Goal: Task Accomplishment & Management: Use online tool/utility

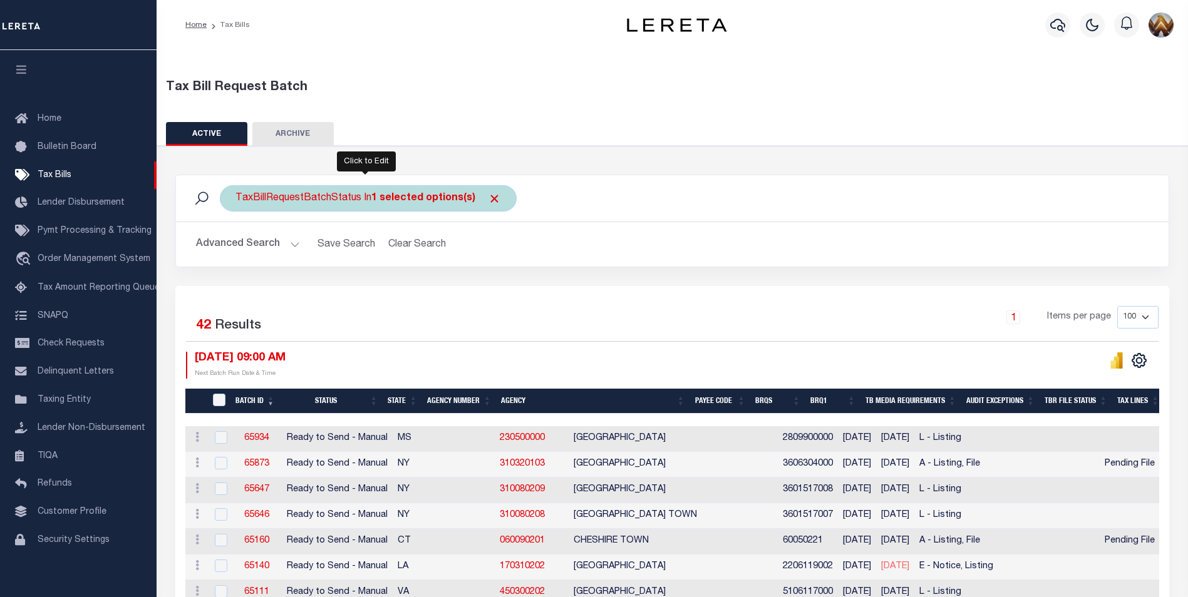
click at [373, 197] on b "1 selected options(s)" at bounding box center [423, 198] width 104 height 10
click at [374, 197] on b "1 selected options(s)" at bounding box center [423, 198] width 104 height 10
click at [261, 222] on li "1 selected" at bounding box center [264, 224] width 49 height 13
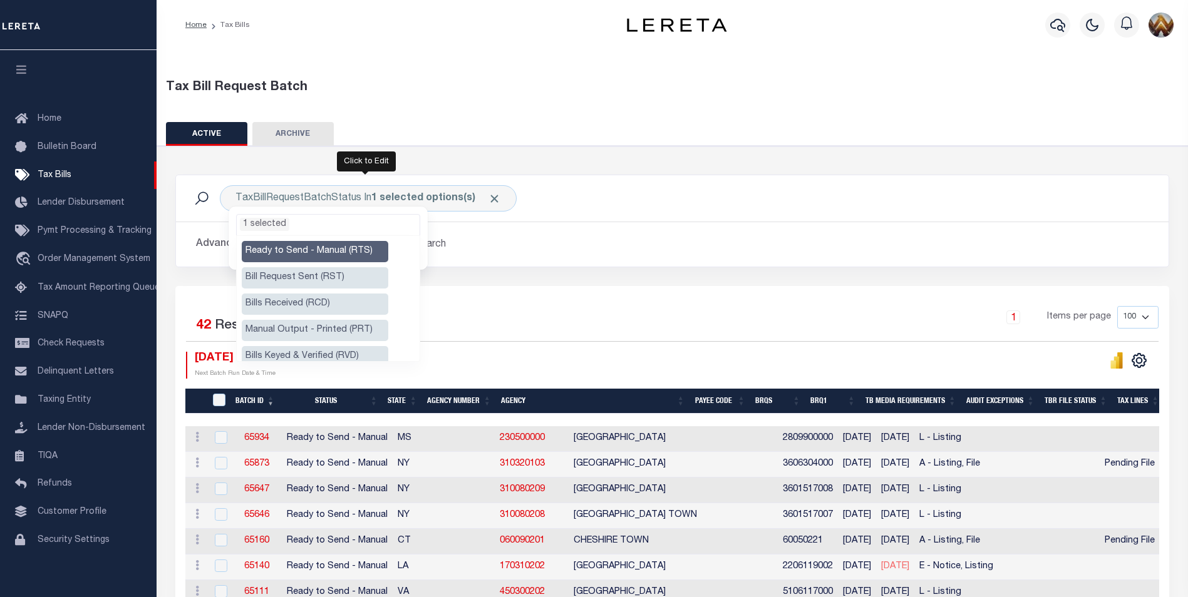
scroll to position [63, 0]
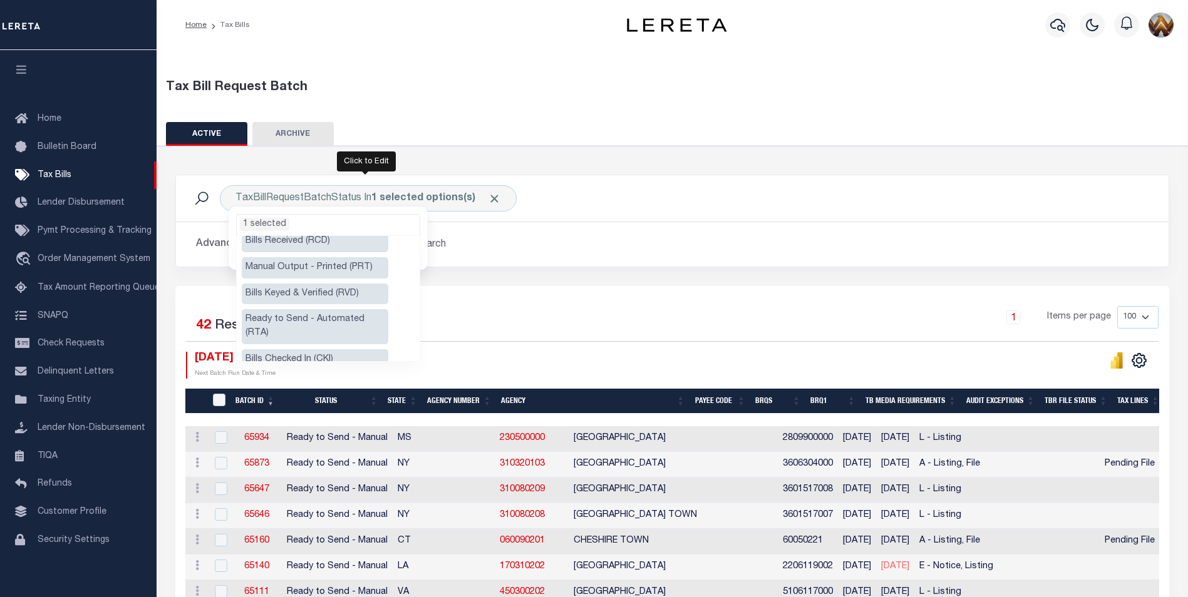
click at [279, 266] on li "Manual Output - Printed (PRT)" at bounding box center [315, 267] width 147 height 21
click at [280, 317] on li "Ready to Send - Automated (RTA)" at bounding box center [315, 326] width 147 height 35
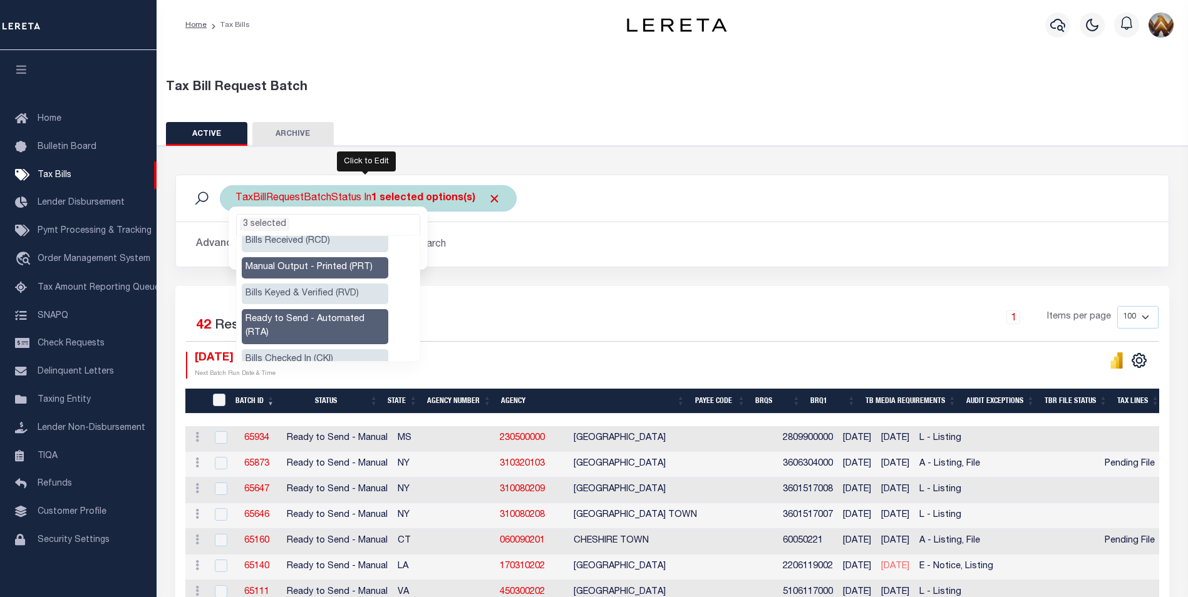
click at [246, 224] on li "3 selected" at bounding box center [264, 224] width 49 height 13
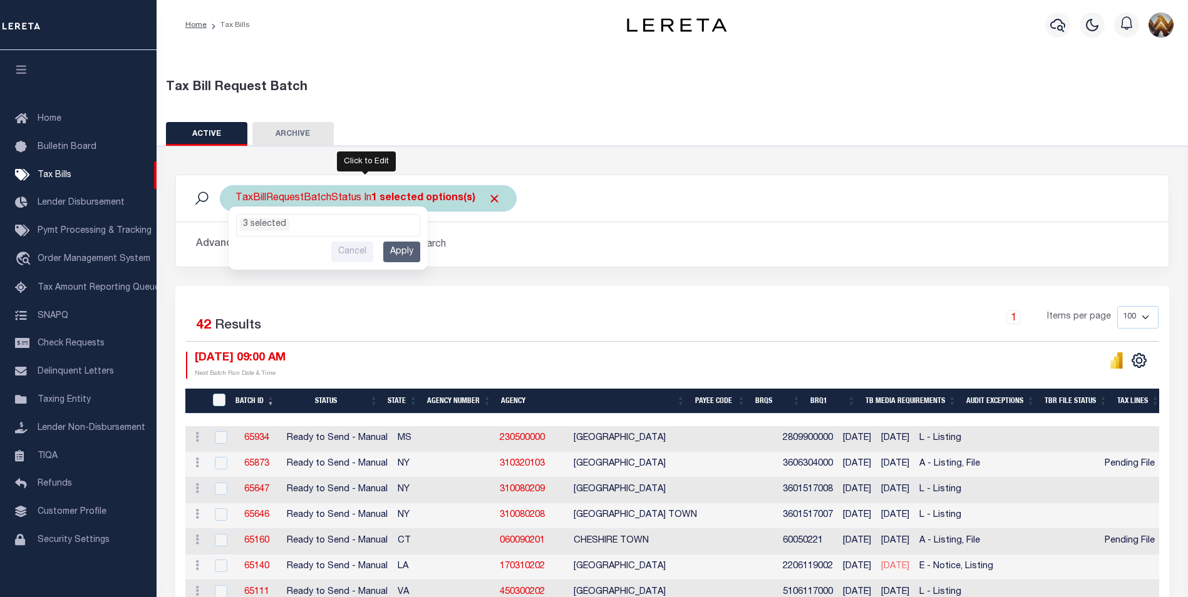
click at [396, 252] on input "Apply" at bounding box center [401, 252] width 37 height 21
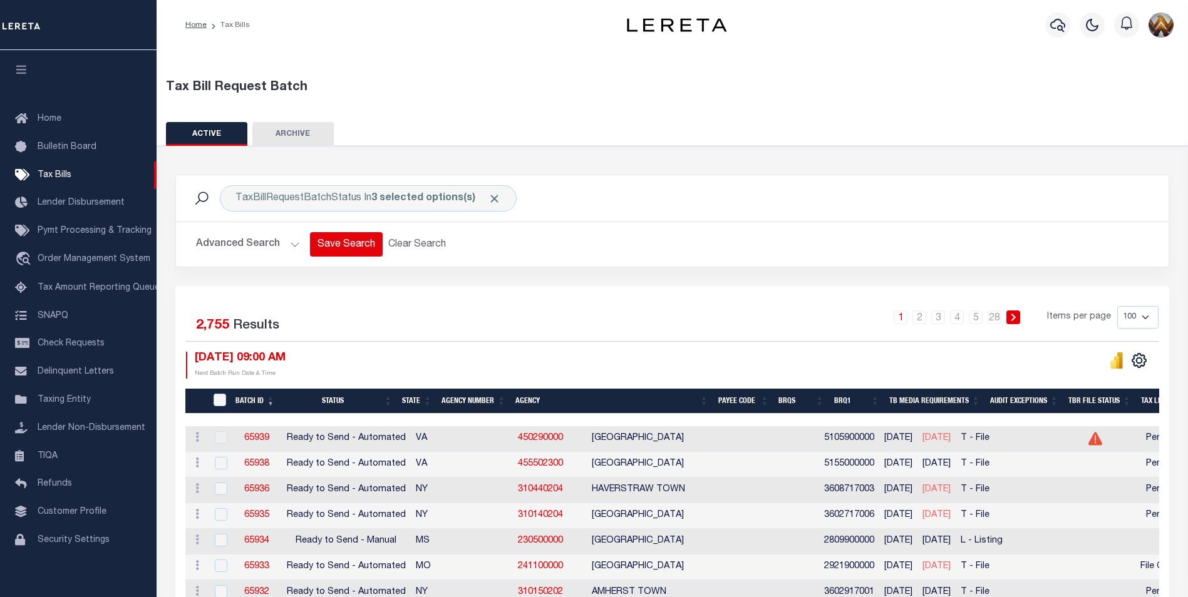
click at [343, 245] on button "Save Search" at bounding box center [346, 244] width 73 height 24
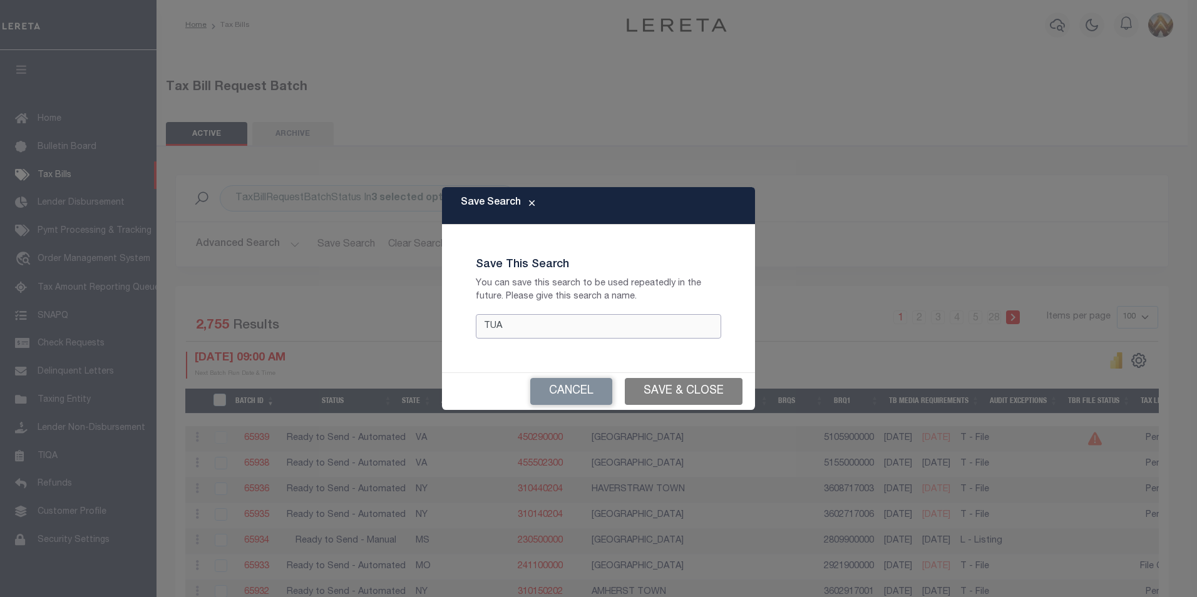
type input "TUA"
click at [682, 389] on button "Save & Close" at bounding box center [684, 391] width 118 height 27
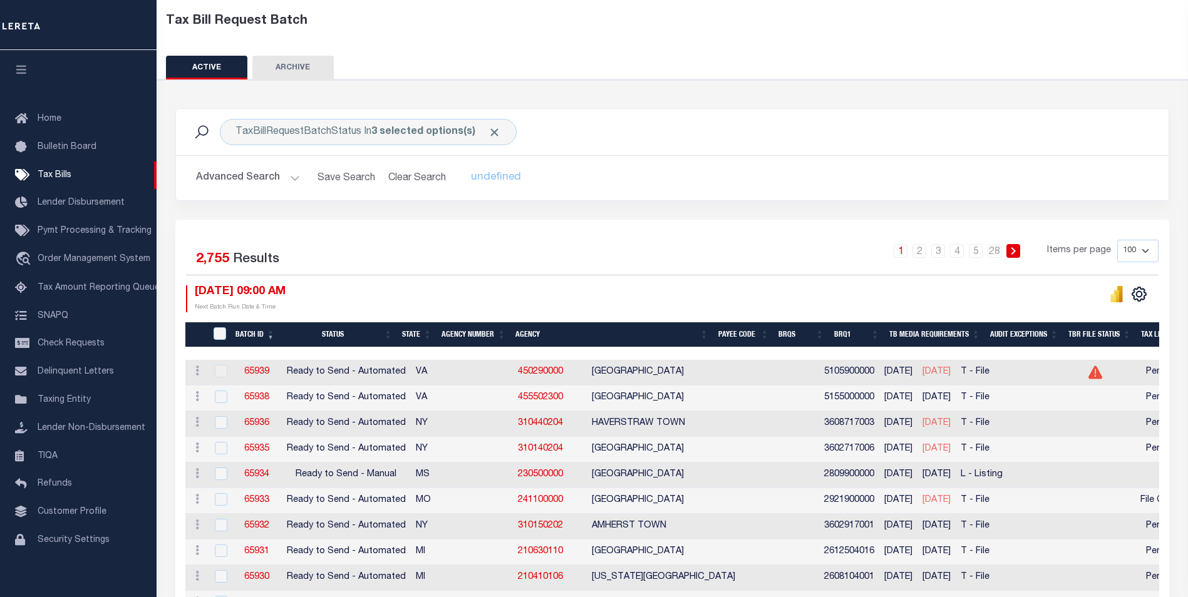
scroll to position [125, 0]
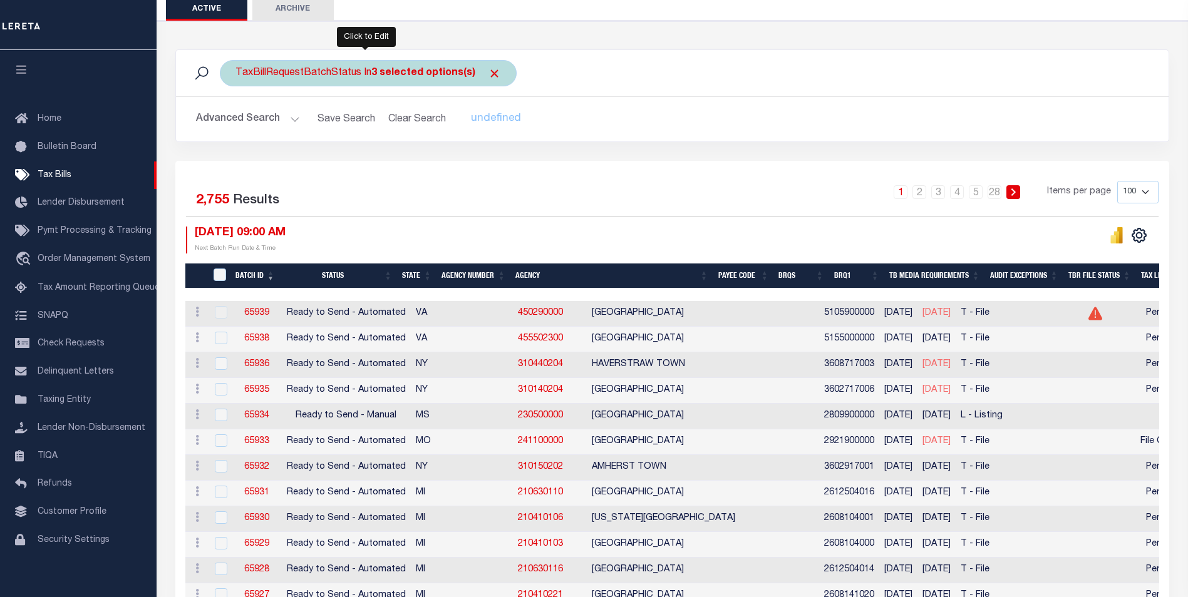
click at [374, 73] on b "3 selected options(s)" at bounding box center [423, 73] width 104 height 10
click at [245, 98] on li "3 selected" at bounding box center [264, 99] width 49 height 13
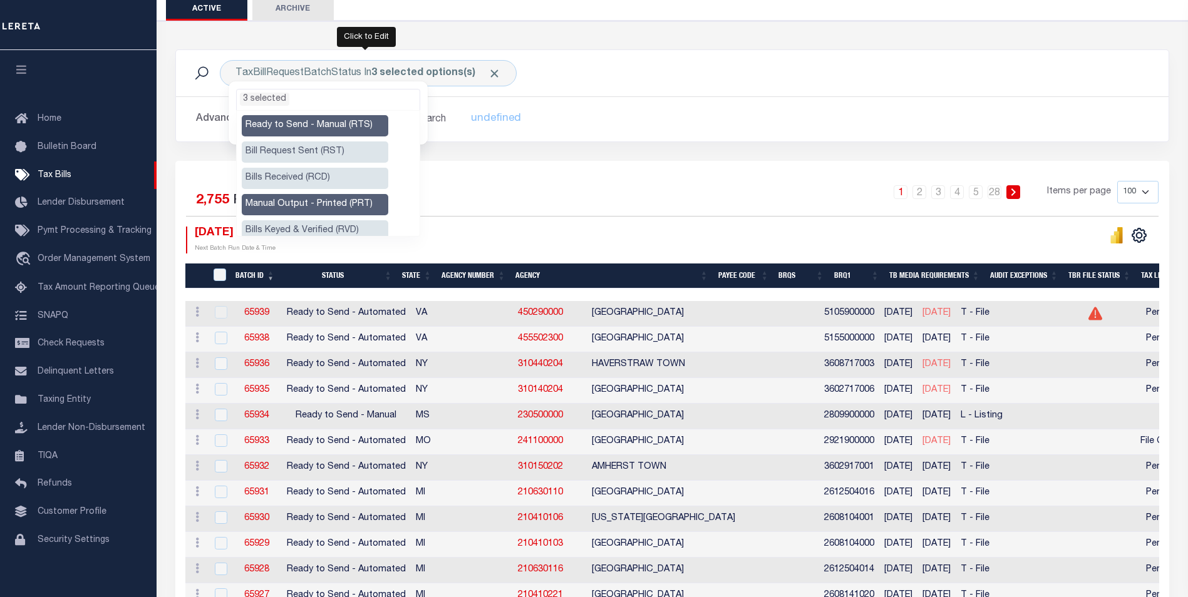
scroll to position [0, 0]
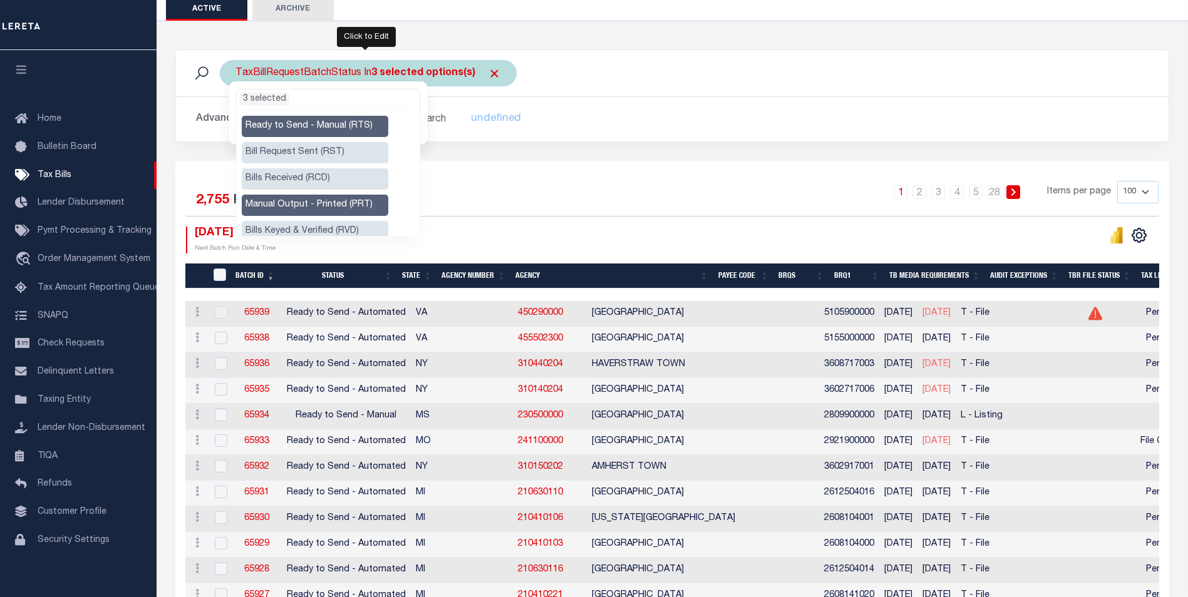
click at [243, 100] on li "3 selected" at bounding box center [264, 99] width 49 height 13
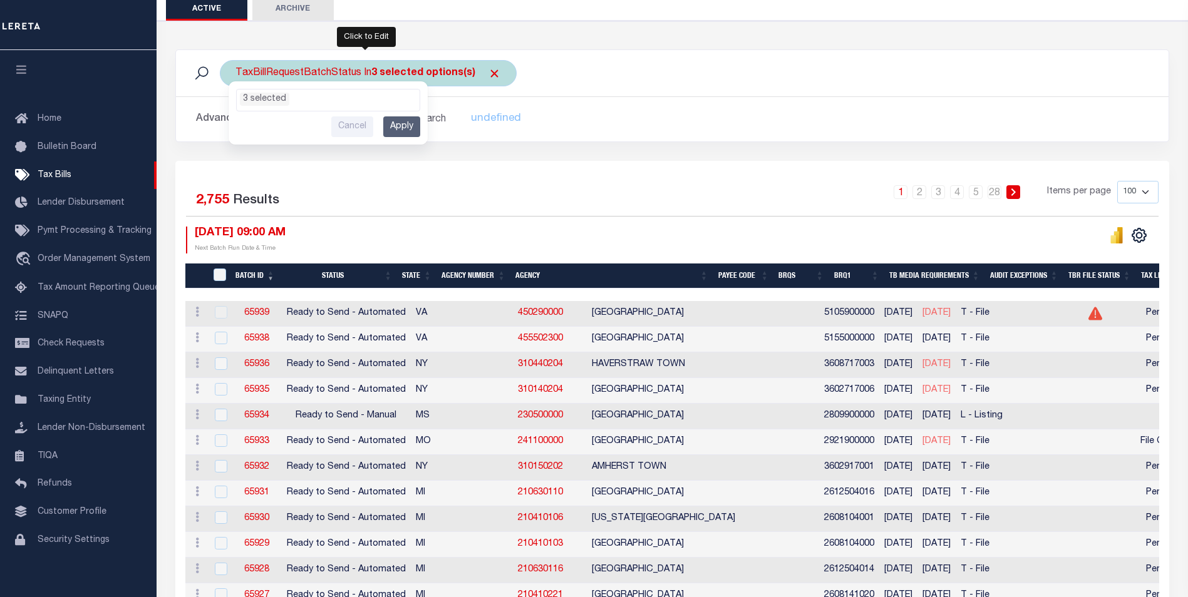
click at [396, 130] on input "Apply" at bounding box center [401, 126] width 37 height 21
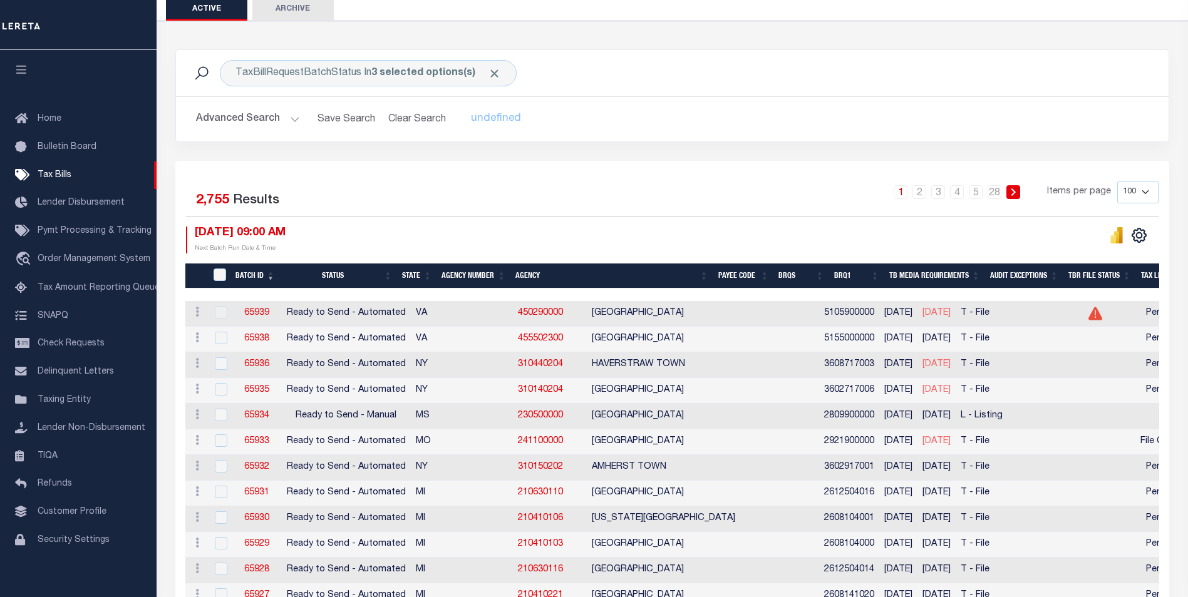
click at [290, 122] on button "Advanced Search" at bounding box center [248, 119] width 104 height 24
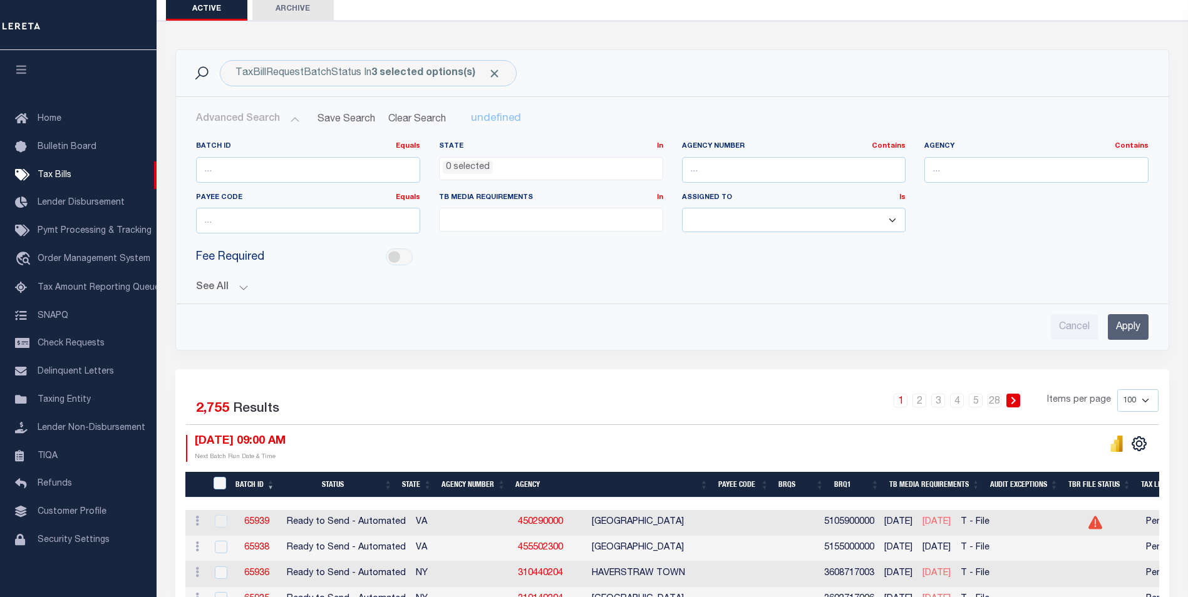
click at [244, 286] on button "See All" at bounding box center [672, 288] width 952 height 12
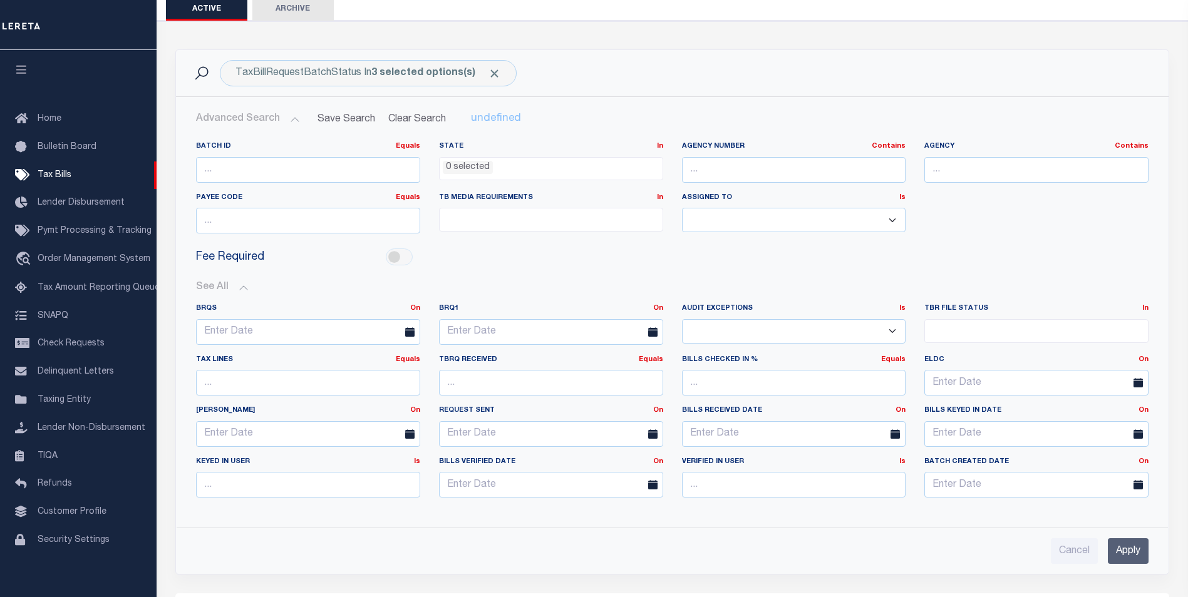
click at [1023, 331] on ul at bounding box center [1036, 328] width 223 height 17
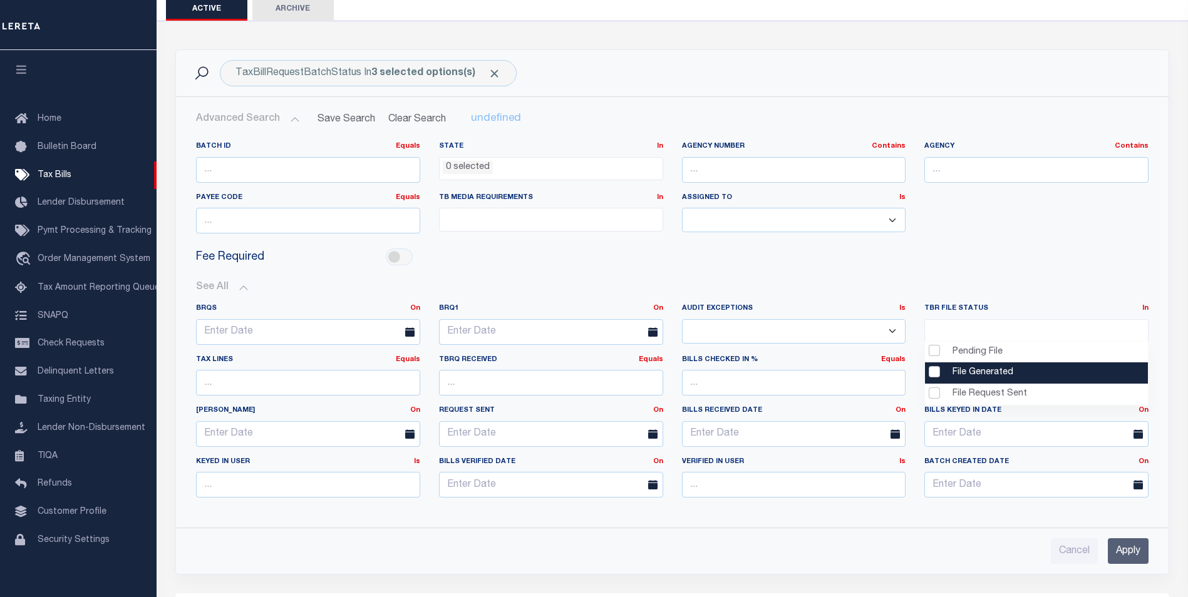
click at [974, 375] on li "File Generated" at bounding box center [1036, 373] width 223 height 21
select select "2"
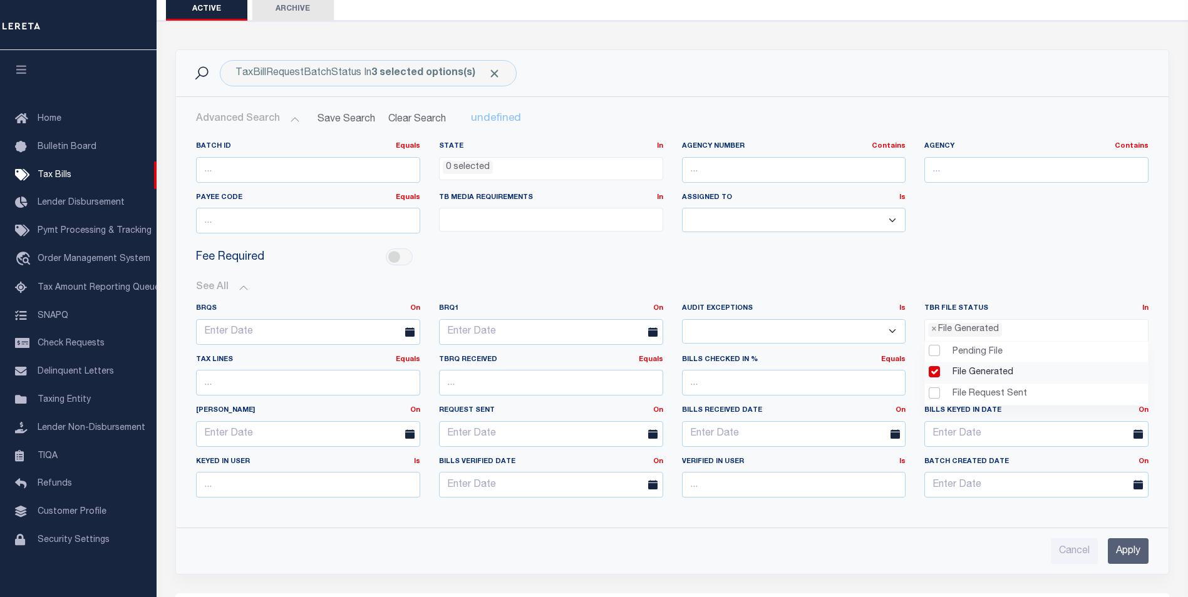
scroll to position [11, 0]
click at [1133, 549] on input "Apply" at bounding box center [1128, 551] width 41 height 26
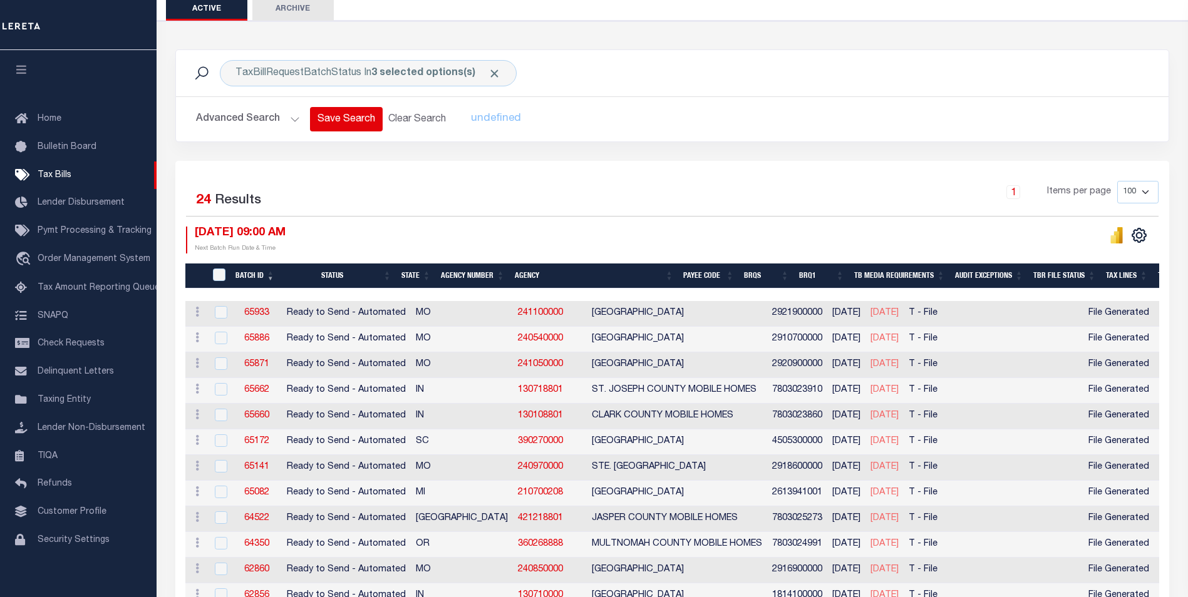
click at [341, 121] on button "Save Search" at bounding box center [346, 119] width 73 height 24
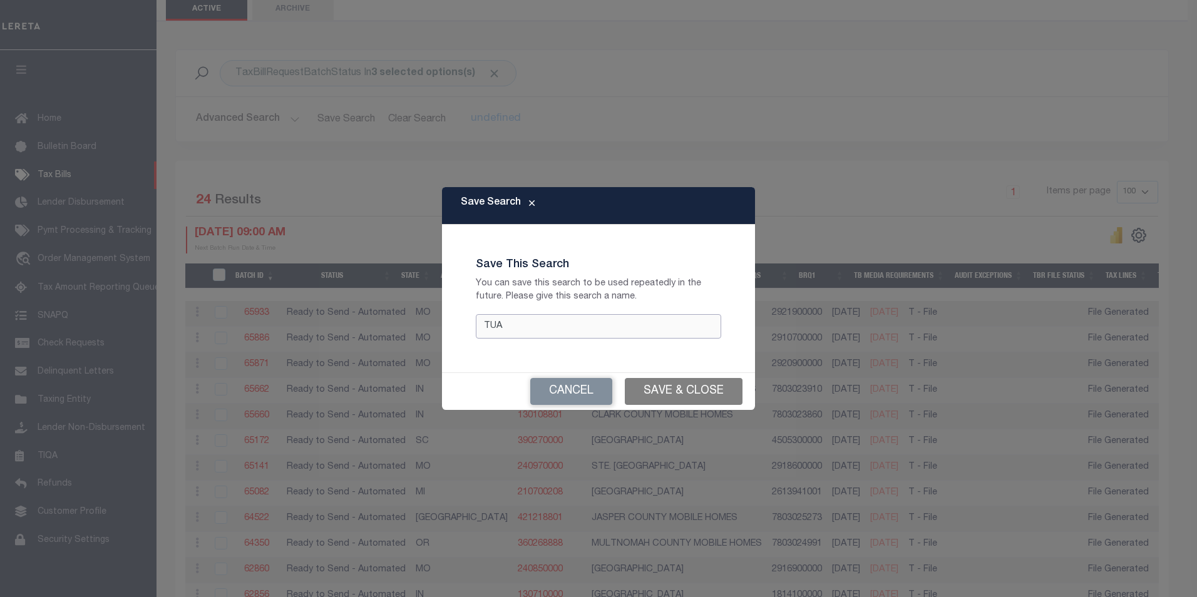
type input "TUA"
drag, startPoint x: 694, startPoint y: 396, endPoint x: 771, endPoint y: 311, distance: 114.4
click at [698, 390] on button "Save & Close" at bounding box center [684, 391] width 118 height 27
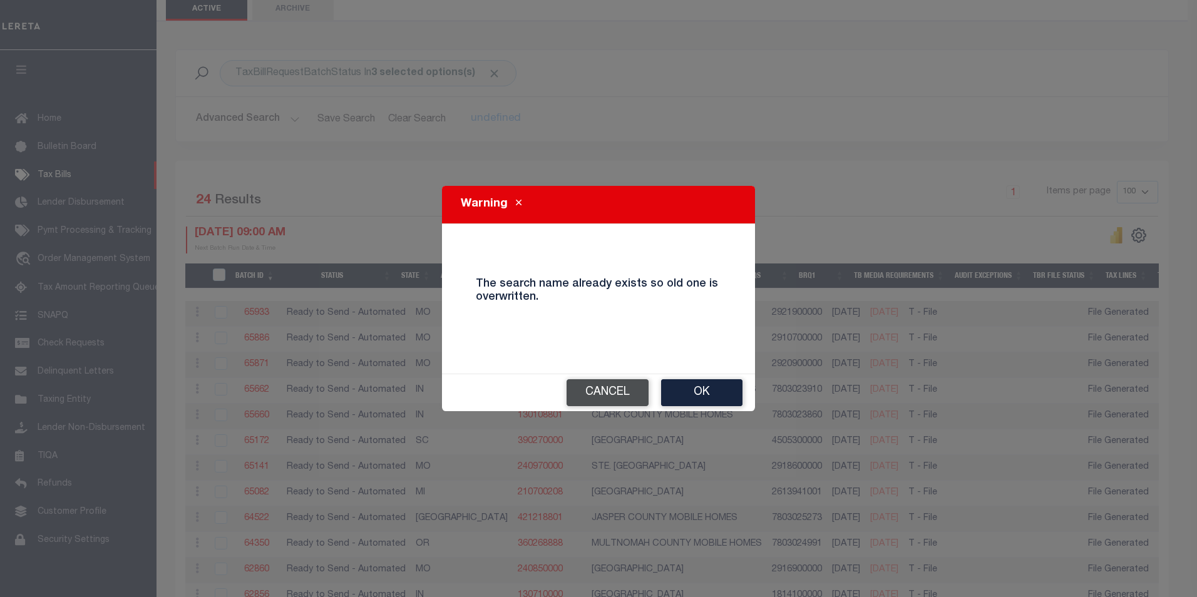
click at [628, 394] on button "Cancel" at bounding box center [608, 392] width 82 height 27
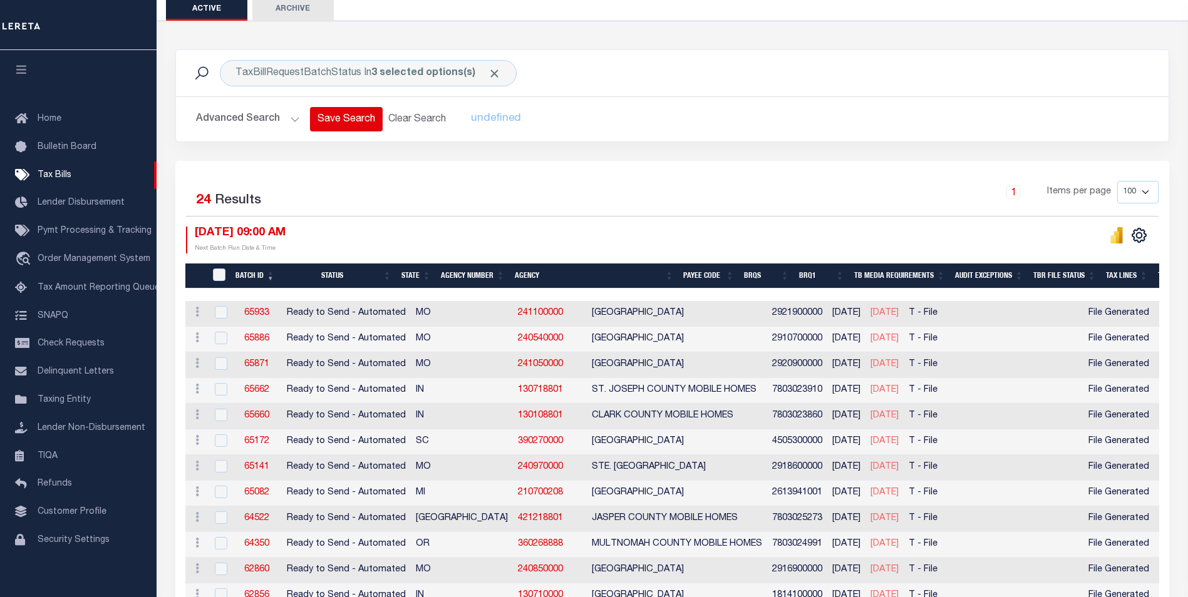
click at [346, 125] on button "Save Search" at bounding box center [346, 119] width 73 height 24
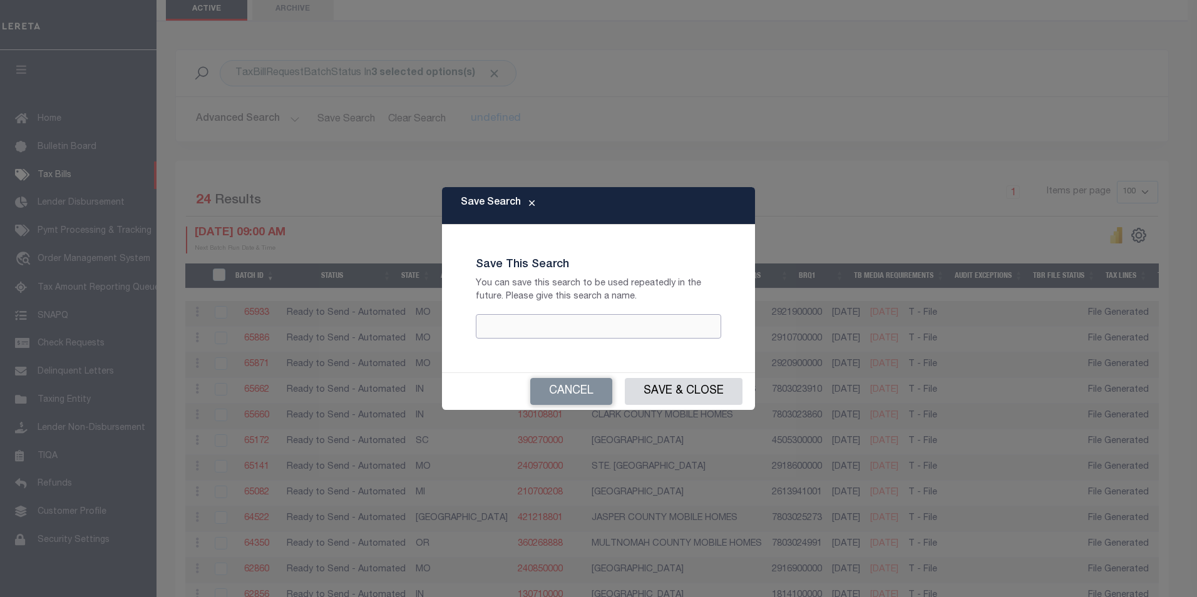
click at [497, 320] on input "text" at bounding box center [598, 326] width 245 height 24
type input "TUA 1"
click at [664, 387] on button "Save & Close" at bounding box center [684, 391] width 118 height 27
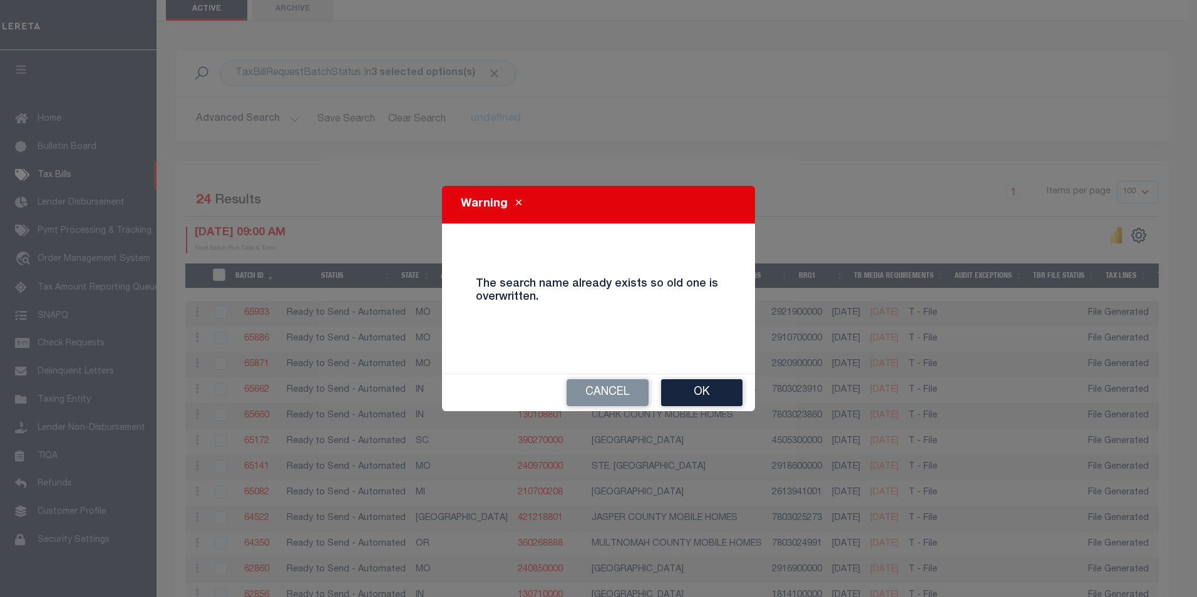
drag, startPoint x: 684, startPoint y: 394, endPoint x: 769, endPoint y: 368, distance: 88.7
click at [686, 394] on button "Ok" at bounding box center [701, 392] width 81 height 27
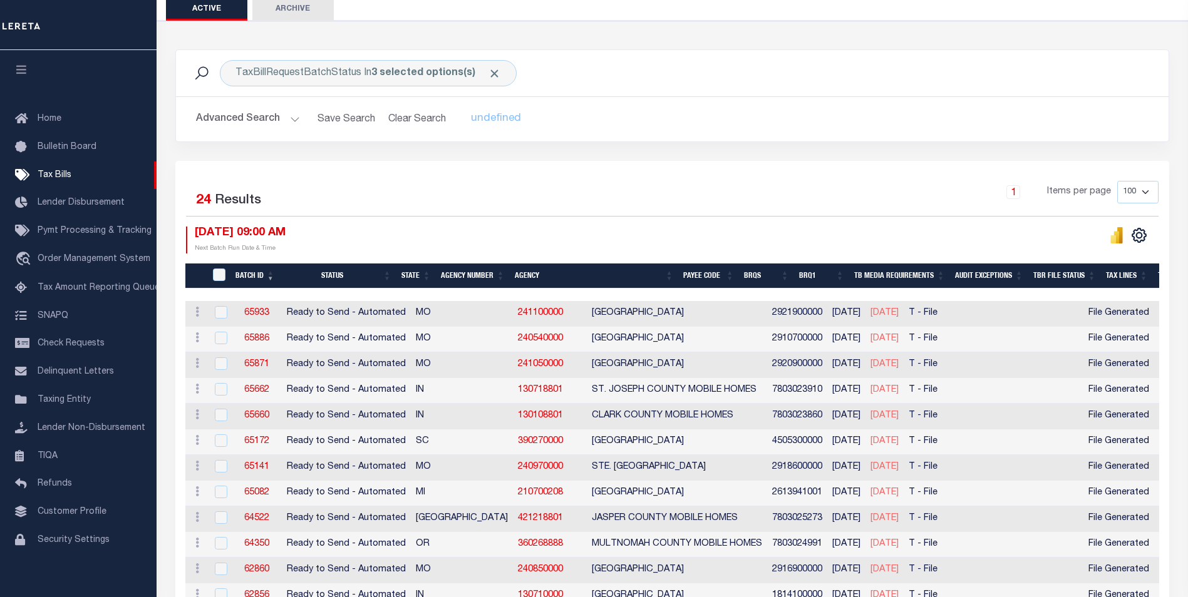
click at [481, 275] on th "Agency Number" at bounding box center [473, 277] width 74 height 26
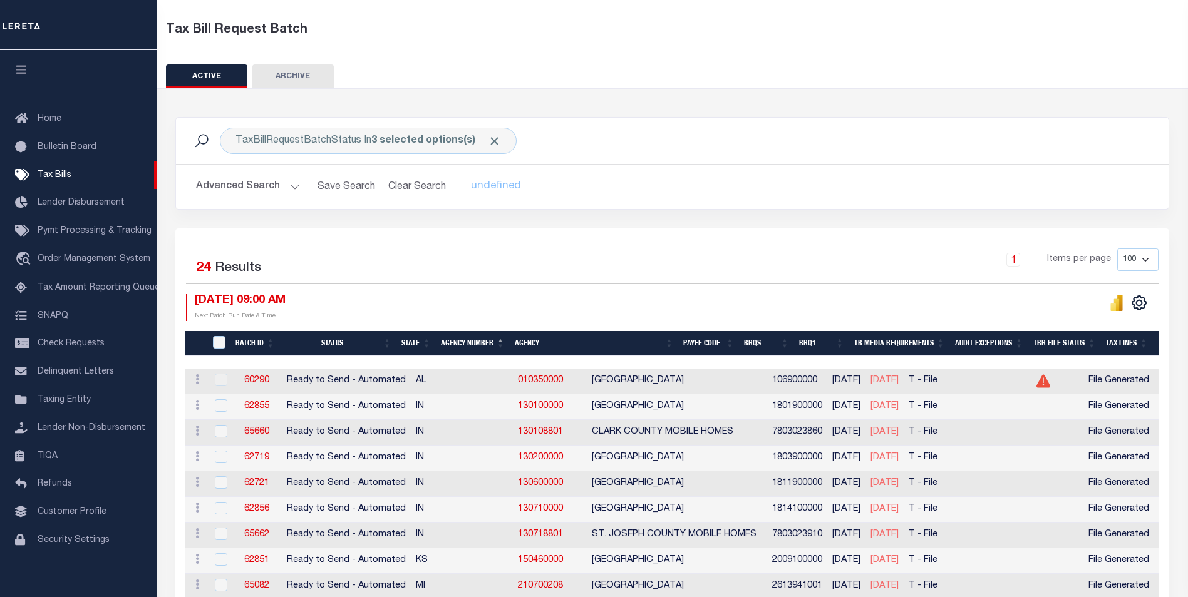
scroll to position [0, 0]
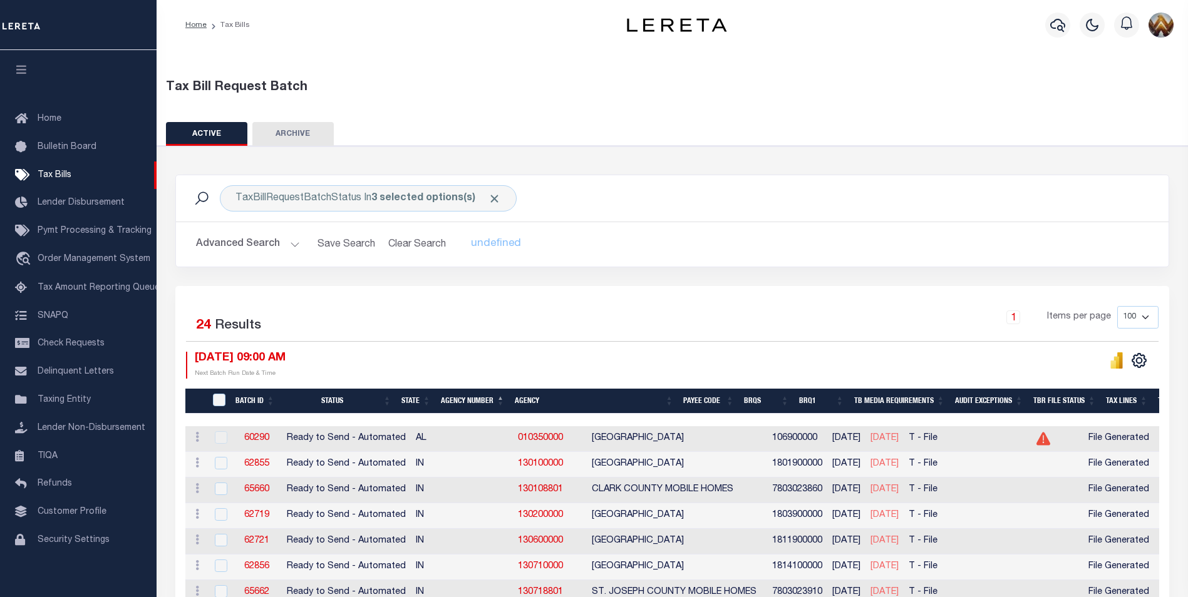
click at [292, 242] on button "Advanced Search" at bounding box center [248, 244] width 104 height 24
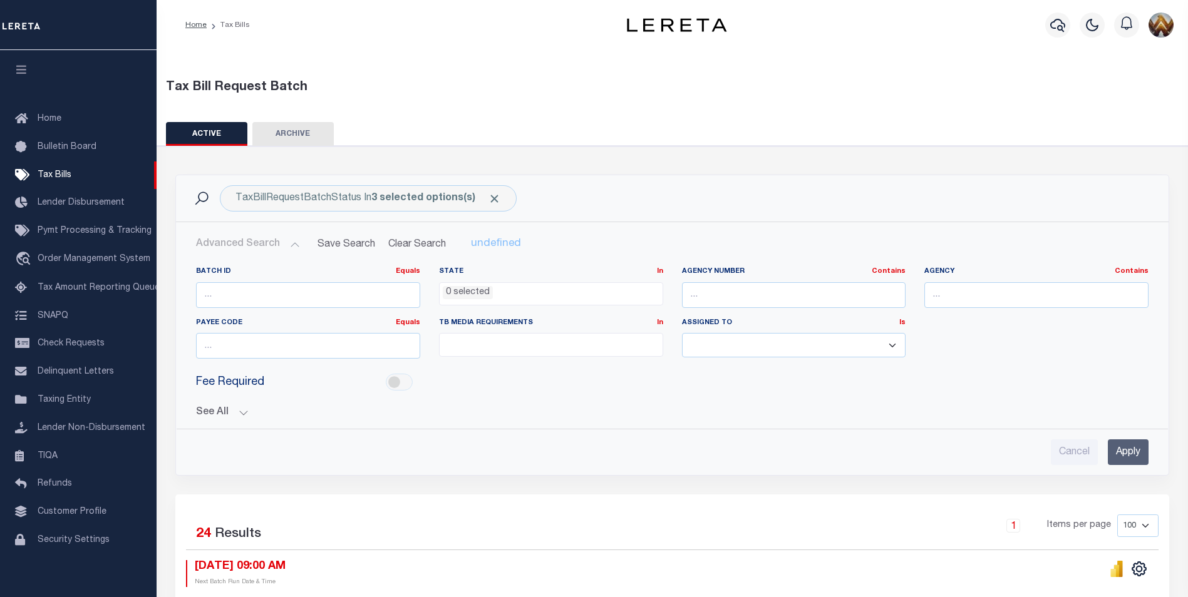
click at [239, 413] on button "See All" at bounding box center [672, 413] width 952 height 12
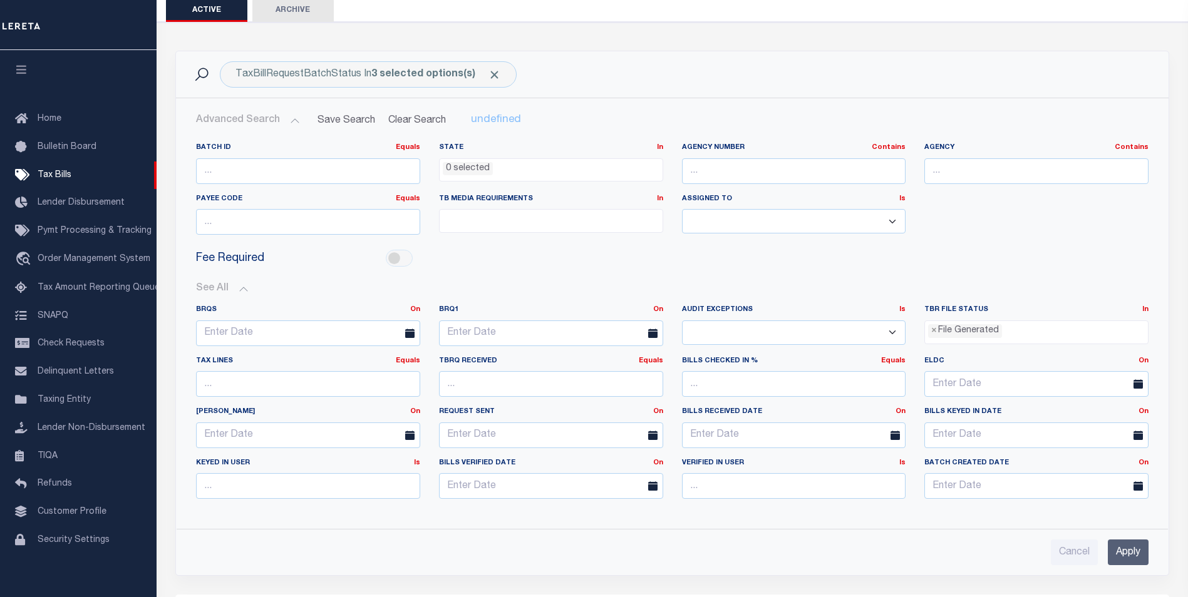
scroll to position [125, 0]
click at [1021, 332] on ul "× File Generated" at bounding box center [1036, 328] width 223 height 17
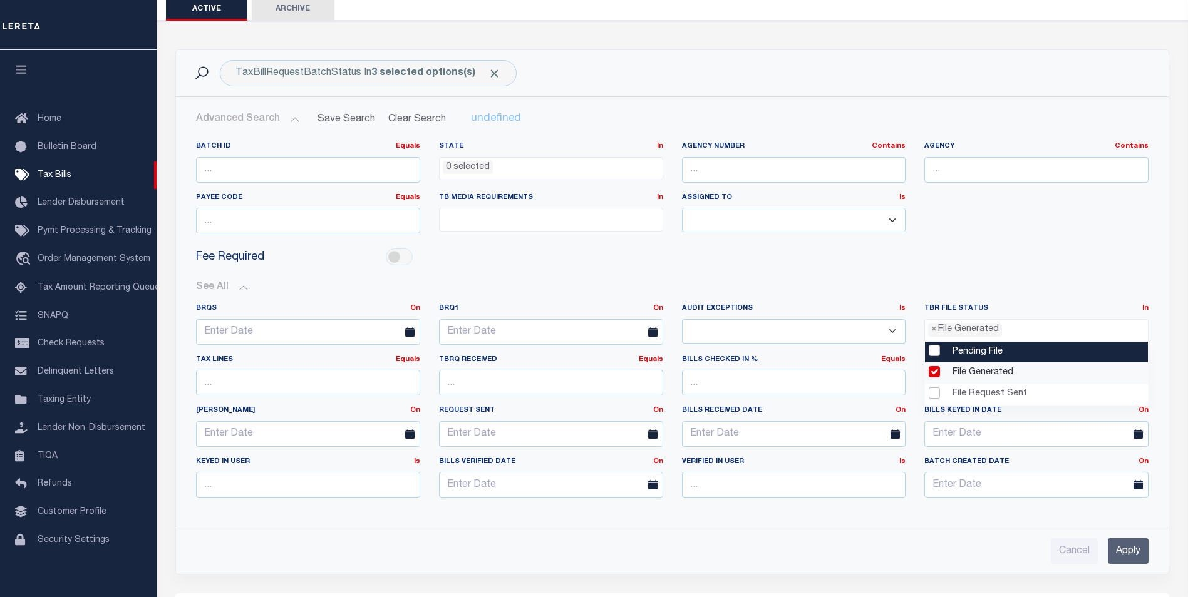
click at [943, 354] on li "Pending File" at bounding box center [1036, 352] width 223 height 21
select select "1"
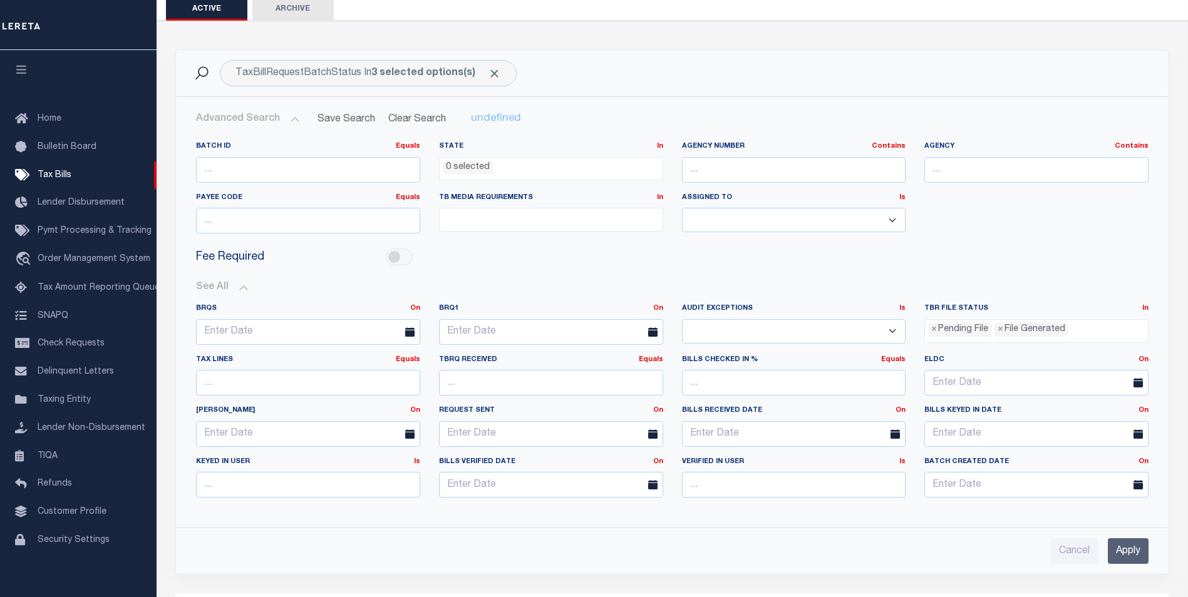
click at [1126, 551] on input "Apply" at bounding box center [1128, 551] width 41 height 26
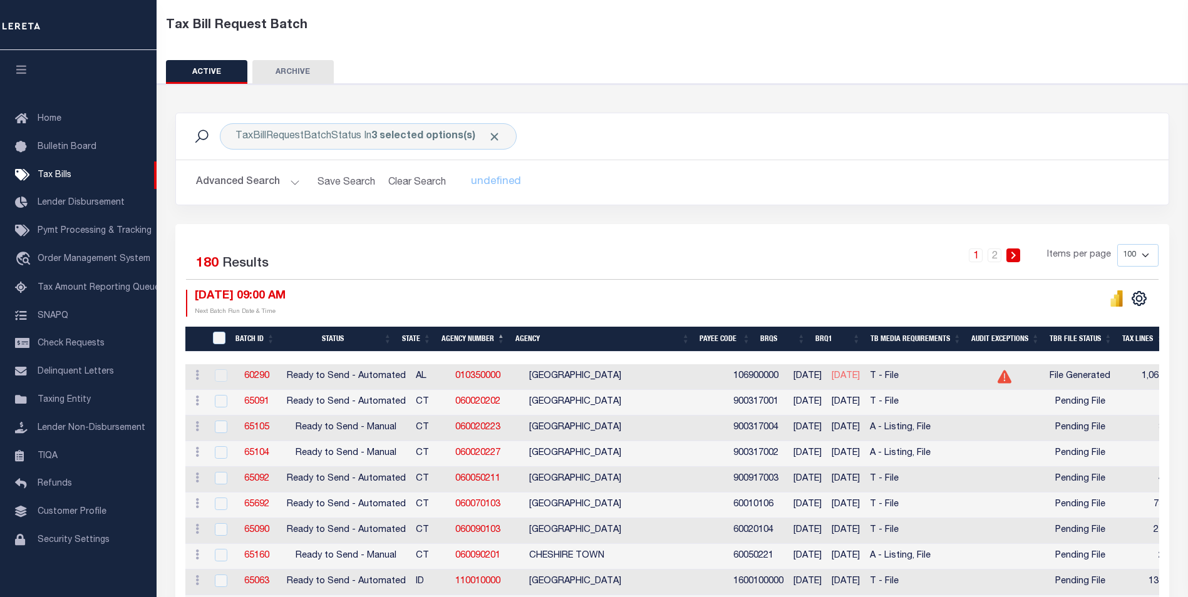
scroll to position [63, 0]
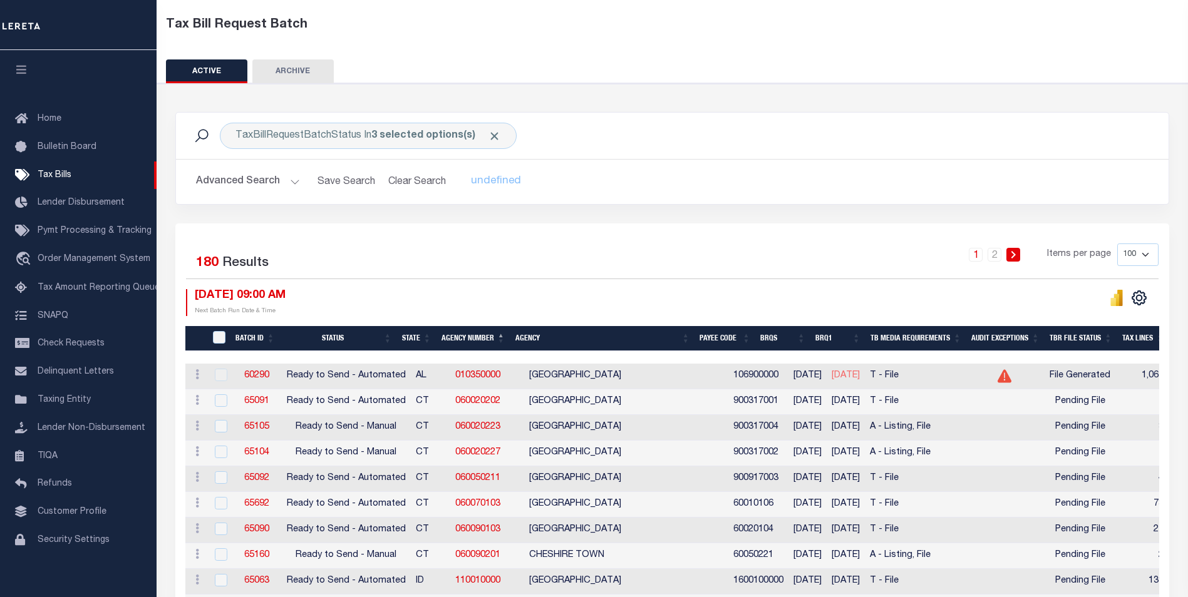
click at [1146, 255] on select "100 200 500 1000" at bounding box center [1137, 255] width 41 height 23
select select "200"
click at [1117, 244] on select "100 200 500 1000" at bounding box center [1137, 255] width 41 height 23
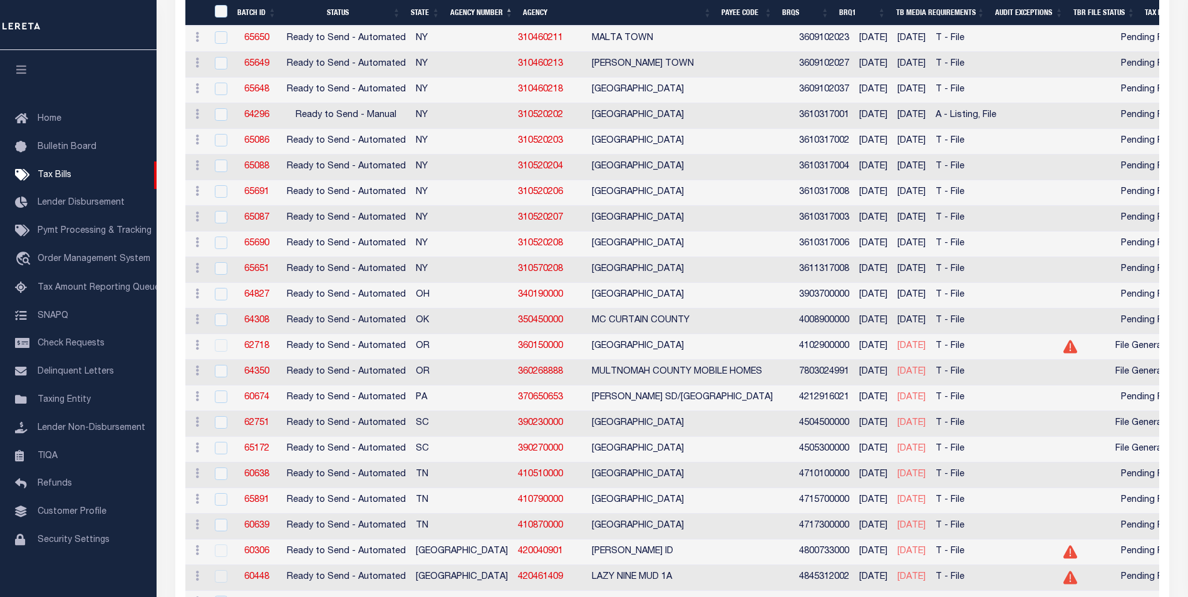
scroll to position [4258, 0]
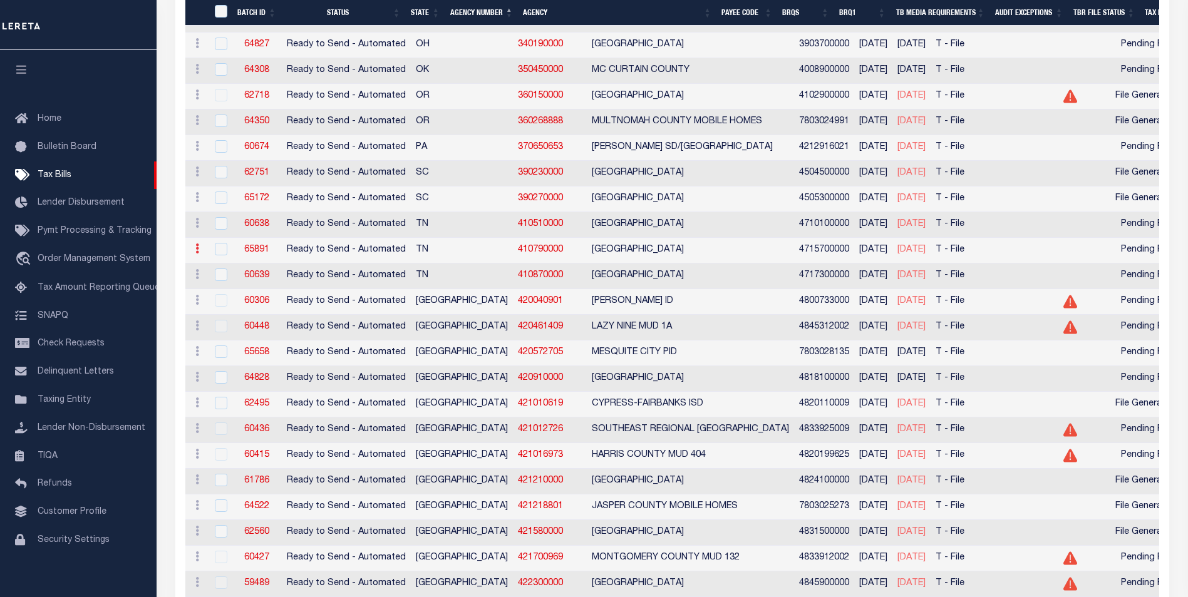
click at [195, 255] on link at bounding box center [197, 250] width 14 height 10
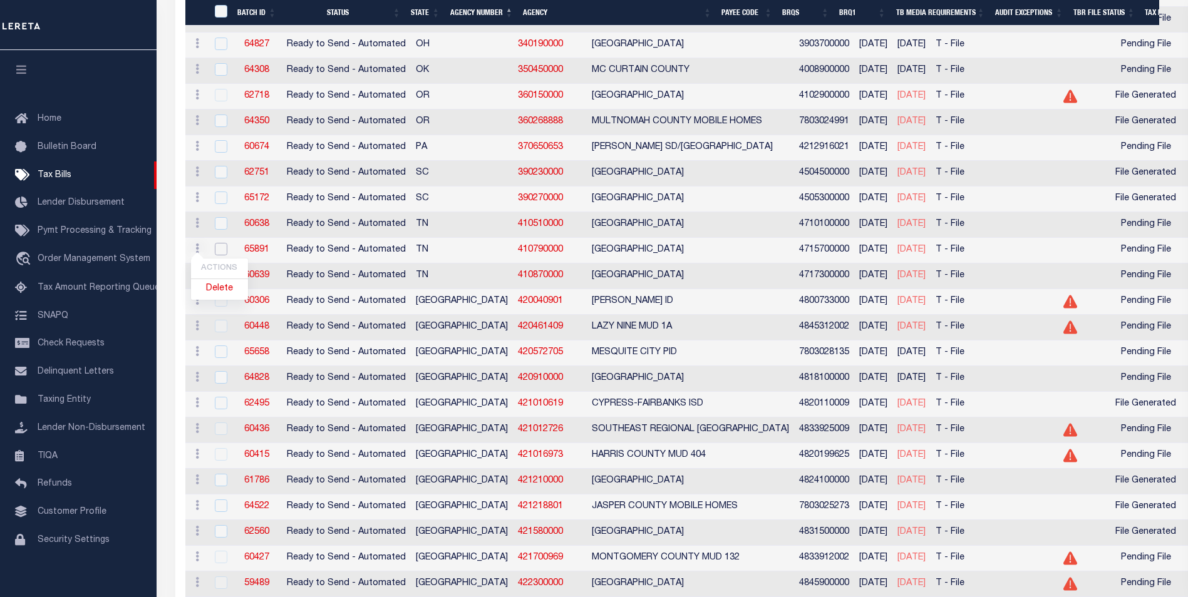
click at [217, 255] on input "checkbox" at bounding box center [221, 249] width 13 height 13
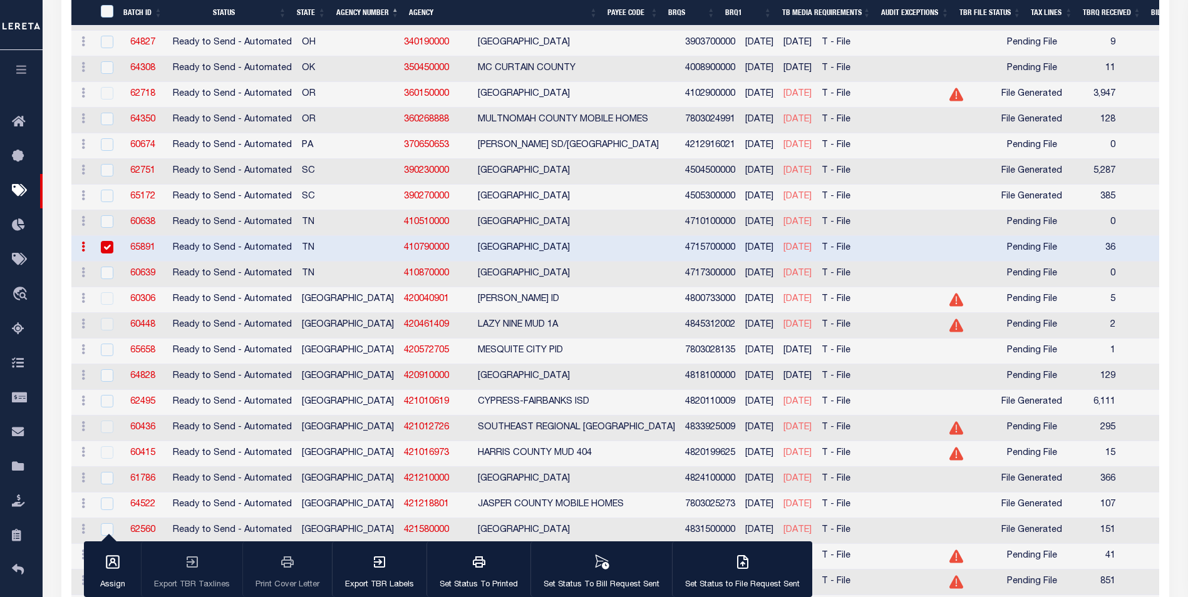
click at [101, 254] on input "checkbox" at bounding box center [107, 247] width 13 height 13
checkbox input "false"
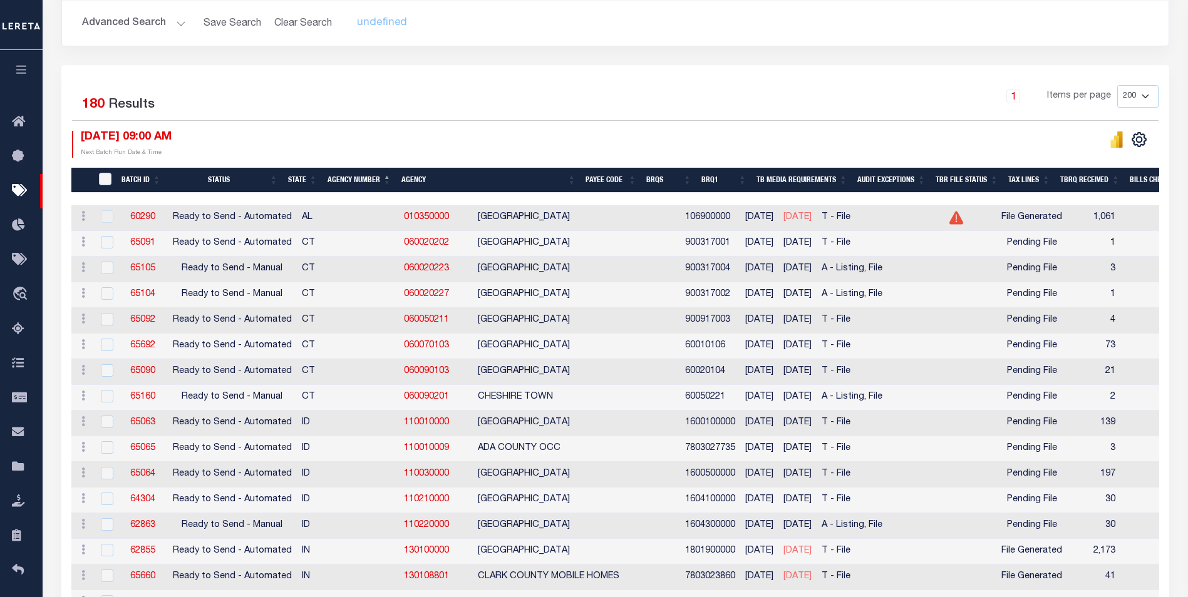
scroll to position [250, 0]
